Goal: Task Accomplishment & Management: Use online tool/utility

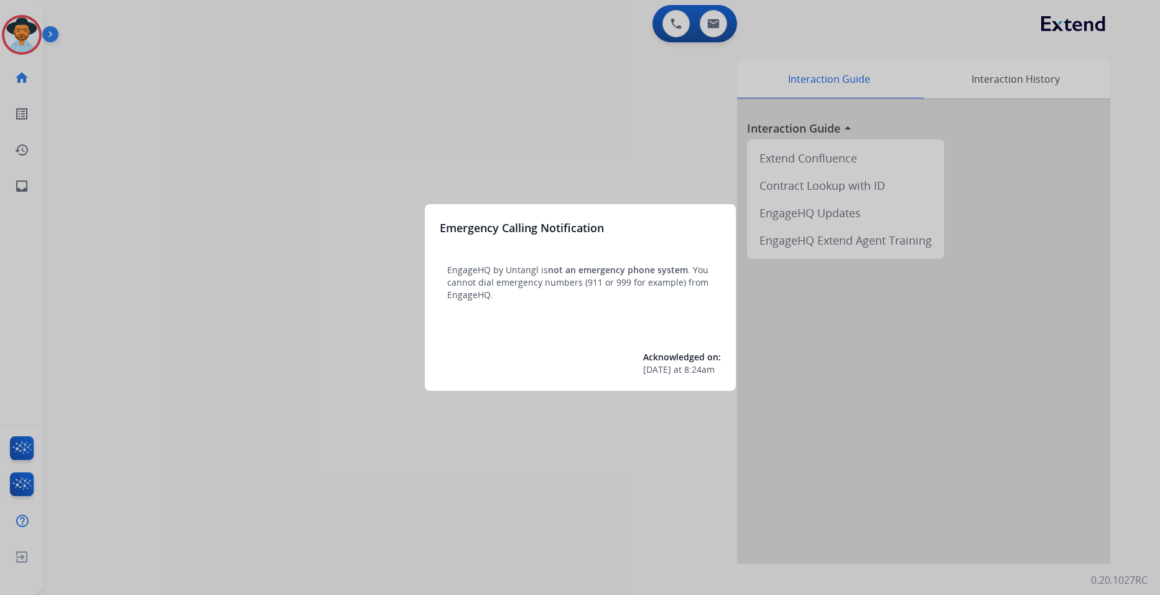
click at [719, 25] on div at bounding box center [580, 297] width 1160 height 595
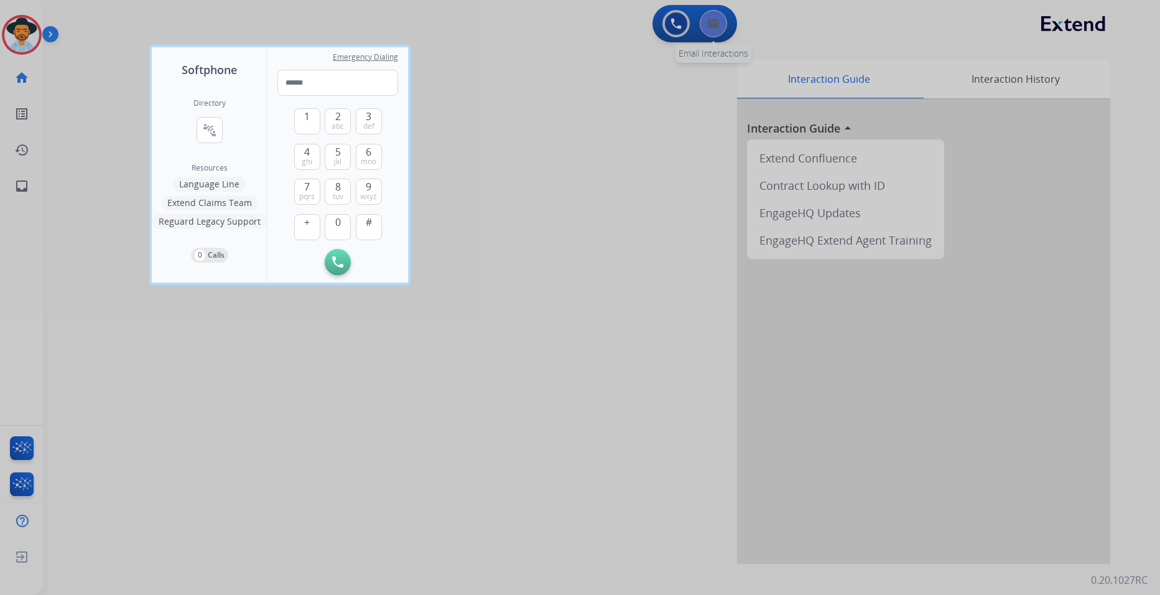
click at [716, 23] on div at bounding box center [580, 297] width 1160 height 595
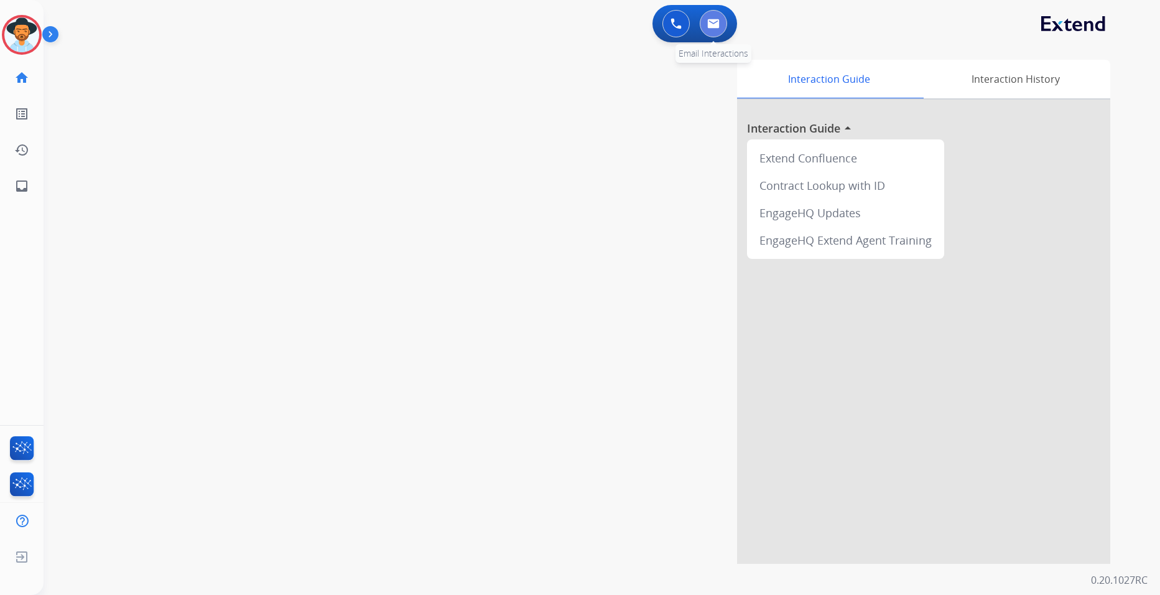
click at [707, 24] on img at bounding box center [713, 24] width 12 height 10
select select "**********"
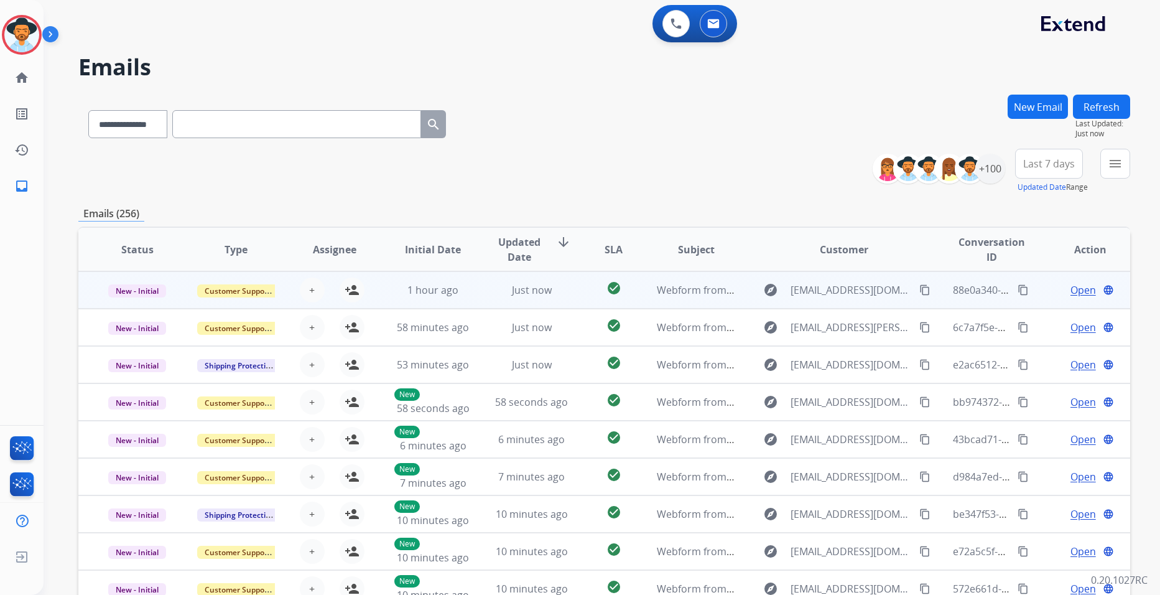
click at [1070, 290] on span "Open" at bounding box center [1083, 289] width 26 height 15
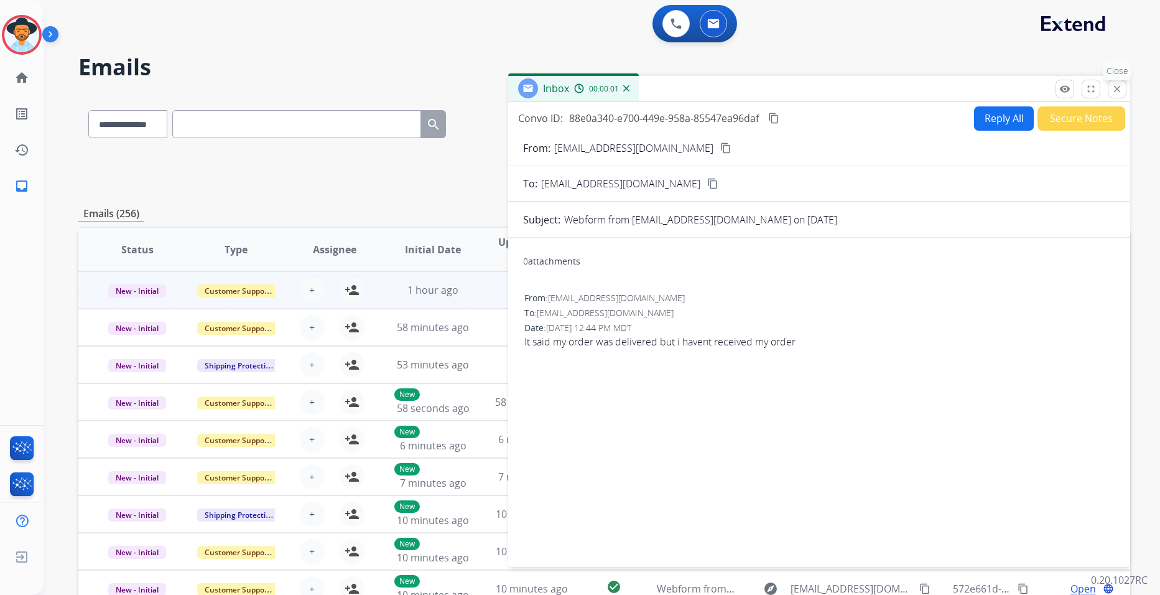
click at [1118, 82] on button "close Close" at bounding box center [1117, 89] width 19 height 19
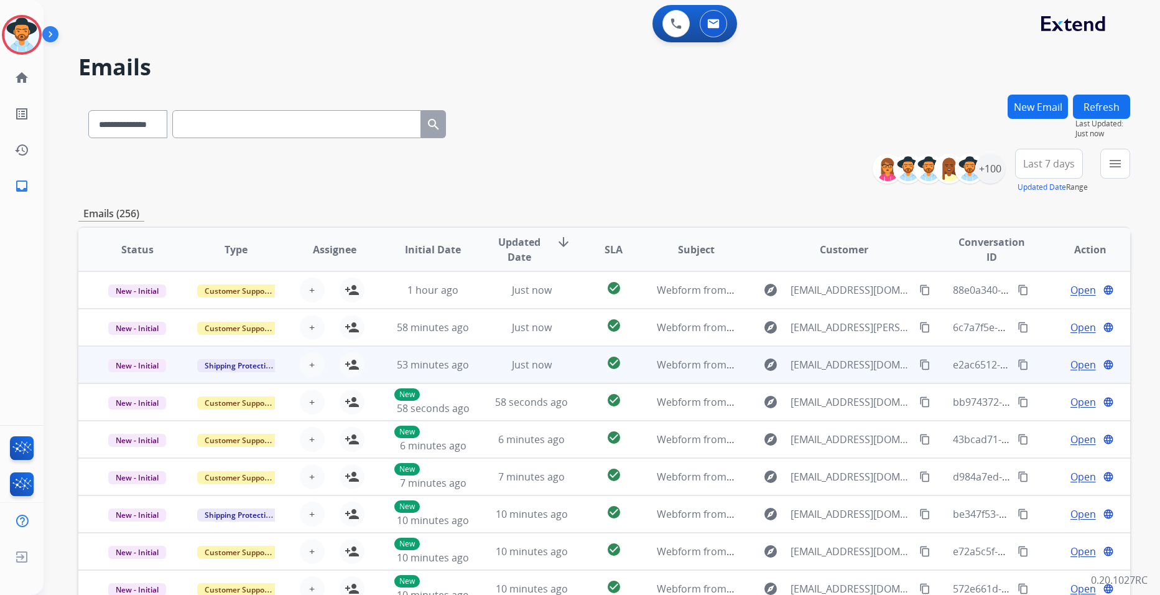
scroll to position [1, 0]
